Goal: Entertainment & Leisure: Browse casually

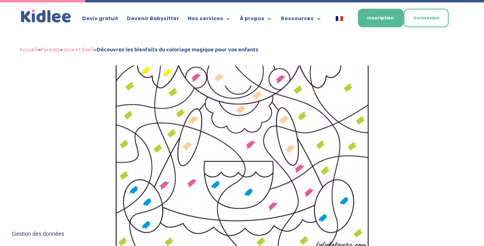
scroll to position [526, 0]
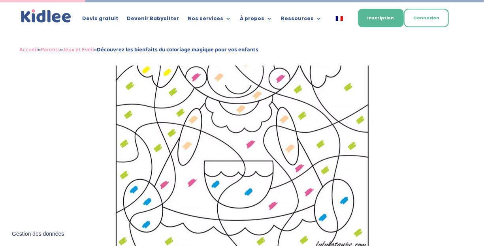
click at [231, 122] on img at bounding box center [242, 114] width 253 height 271
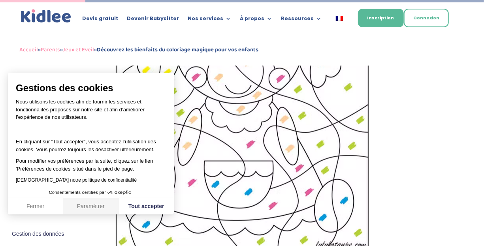
click at [107, 208] on button "Paramétrer" at bounding box center [90, 207] width 55 height 17
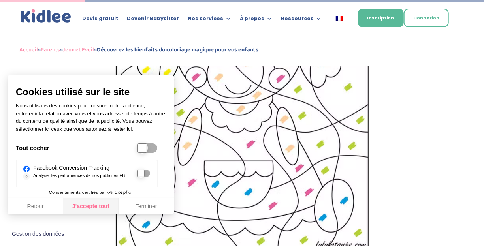
click at [99, 206] on button "J'accepte tout" at bounding box center [90, 207] width 55 height 17
checkbox input "true"
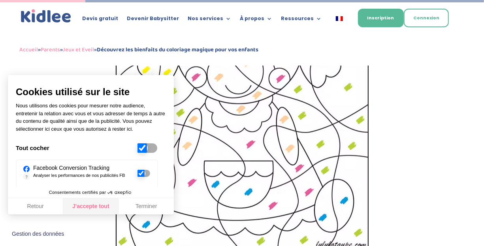
checkbox input "true"
drag, startPoint x: 155, startPoint y: 206, endPoint x: 151, endPoint y: 208, distance: 4.8
click at [155, 206] on button "Terminer" at bounding box center [146, 207] width 55 height 17
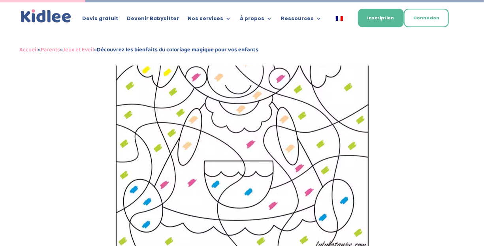
click at [253, 113] on img at bounding box center [242, 114] width 253 height 271
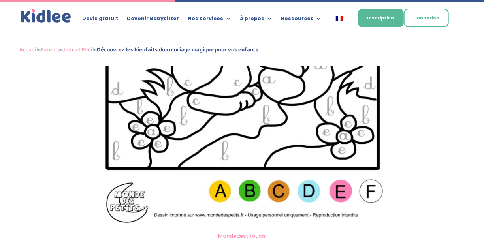
scroll to position [1106, 0]
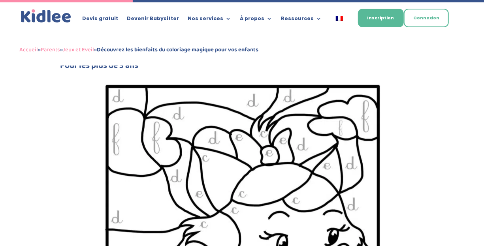
scroll to position [817, 0]
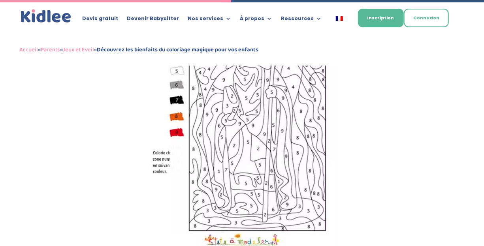
scroll to position [1423, 0]
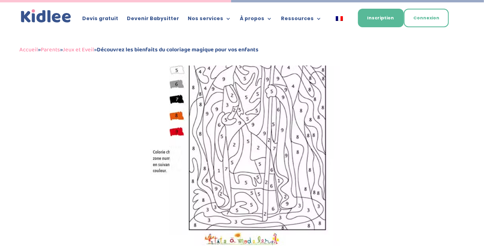
click at [174, 104] on img at bounding box center [242, 107] width 196 height 277
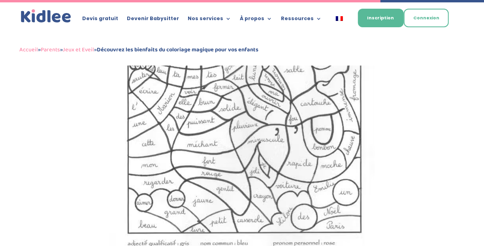
scroll to position [2345, 0]
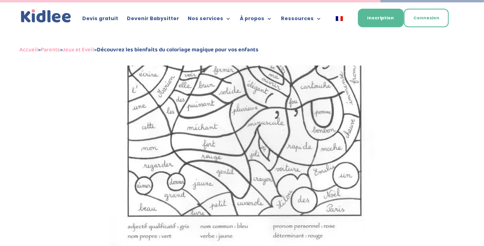
click at [218, 120] on img at bounding box center [243, 51] width 266 height 405
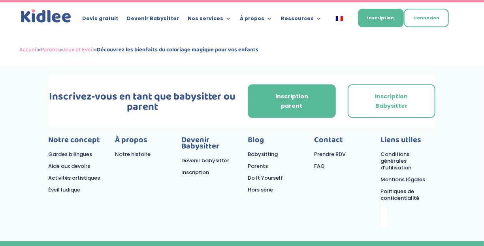
scroll to position [3638, 0]
